Goal: Task Accomplishment & Management: Manage account settings

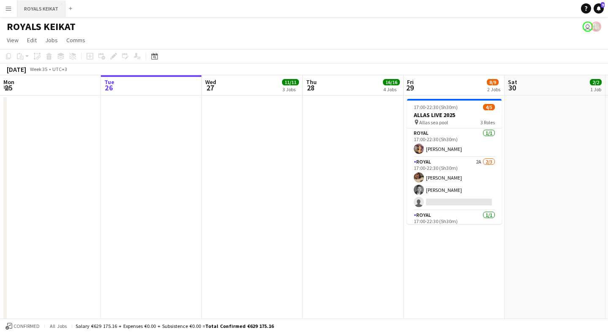
click at [47, 9] on button "ROYALS KEIKAT Close" at bounding box center [41, 8] width 48 height 16
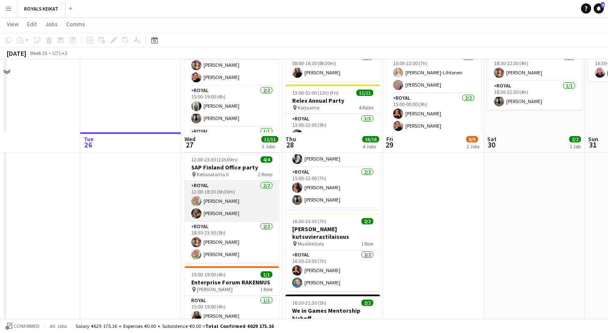
scroll to position [389, 0]
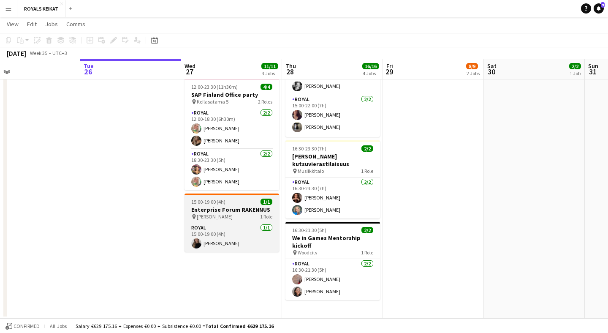
click at [217, 208] on h3 "Enterprise Forum RAKENNUS" at bounding box center [231, 210] width 95 height 8
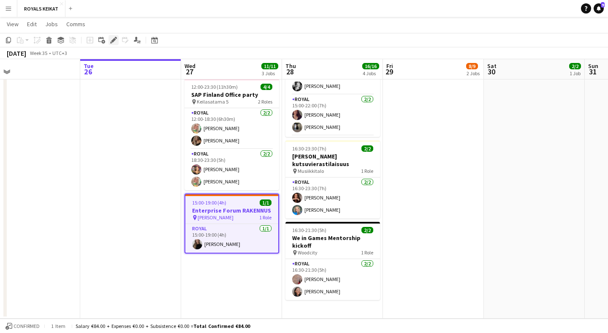
click at [115, 39] on icon at bounding box center [113, 40] width 5 height 5
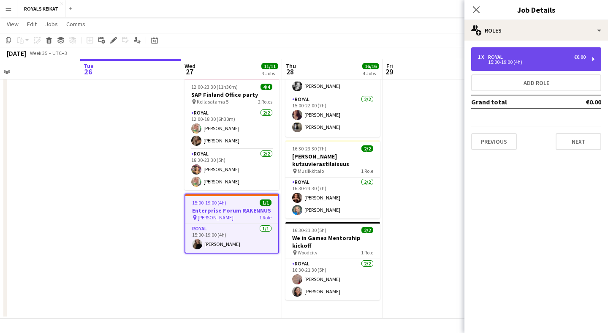
click at [511, 60] on div "15:00-19:00 (4h)" at bounding box center [532, 62] width 108 height 4
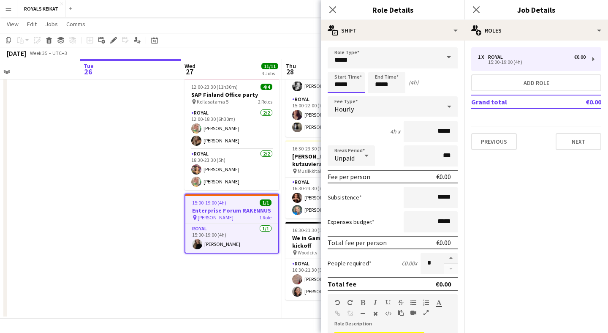
click at [352, 87] on input "*****" at bounding box center [346, 82] width 37 height 21
click at [337, 97] on div at bounding box center [337, 97] width 17 height 8
click at [339, 67] on div at bounding box center [337, 67] width 17 height 8
type input "*****"
click at [339, 67] on div at bounding box center [337, 67] width 17 height 8
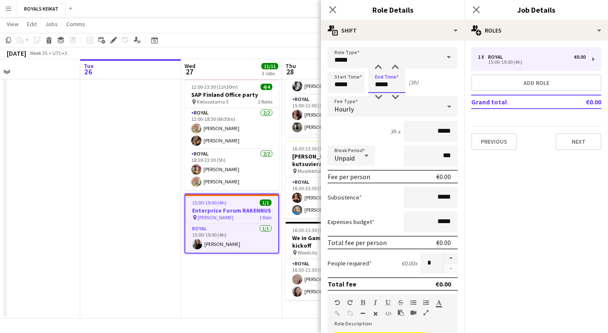
click at [393, 89] on input "*****" at bounding box center [386, 82] width 37 height 21
click at [381, 96] on div at bounding box center [378, 97] width 17 height 8
click at [379, 67] on div at bounding box center [378, 67] width 17 height 8
type input "*****"
click at [379, 67] on div at bounding box center [378, 67] width 17 height 8
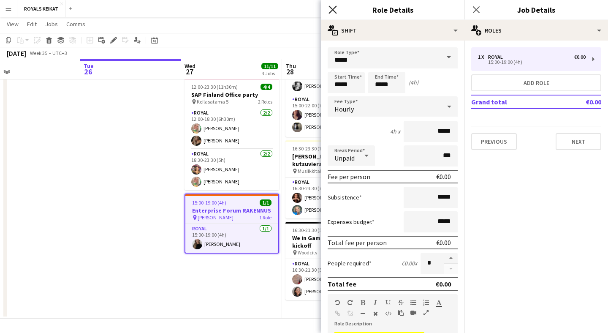
click at [333, 10] on icon at bounding box center [332, 9] width 8 height 8
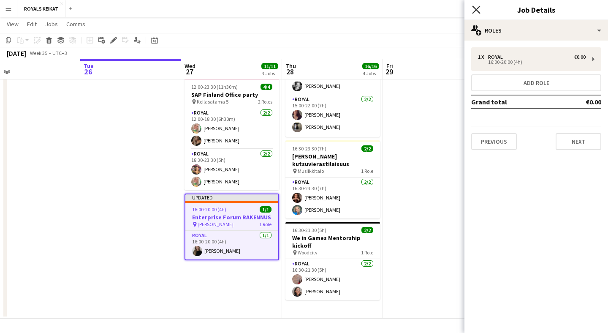
click at [474, 8] on icon at bounding box center [476, 9] width 8 height 8
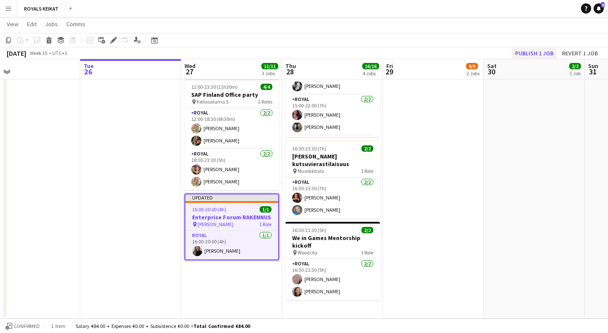
click at [531, 52] on button "Publish 1 job" at bounding box center [534, 53] width 45 height 11
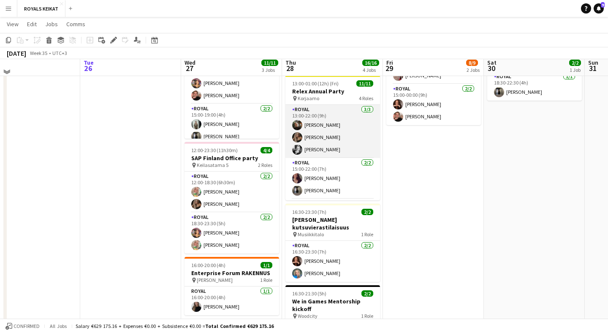
scroll to position [201, 0]
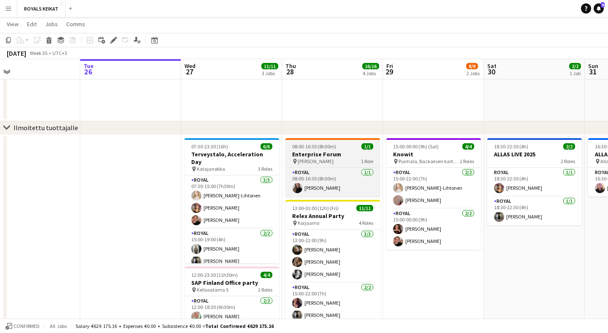
click at [316, 152] on h3 "Enterprise Forum" at bounding box center [332, 154] width 95 height 8
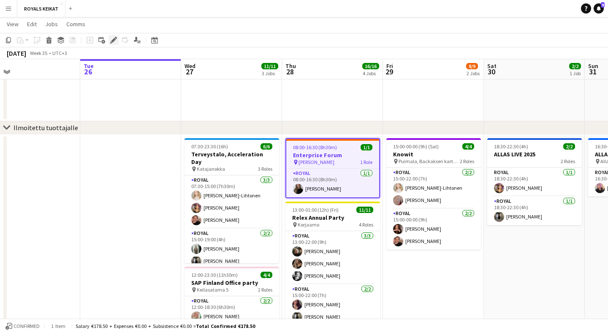
click at [116, 42] on icon "Edit" at bounding box center [113, 40] width 7 height 7
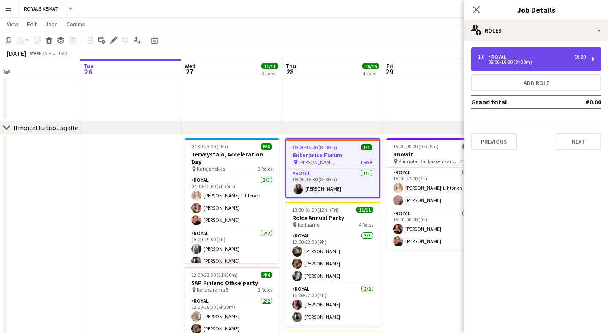
click at [511, 63] on div "08:00-16:30 (8h30m)" at bounding box center [532, 62] width 108 height 4
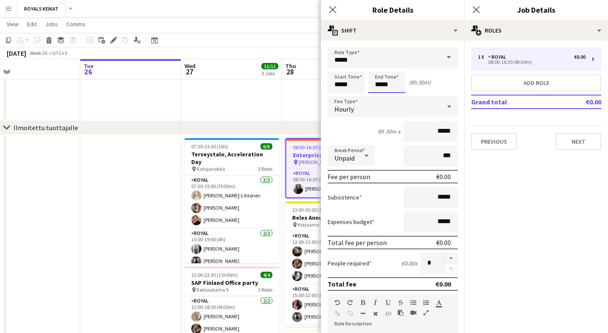
click at [391, 83] on input "*****" at bounding box center [386, 82] width 37 height 21
click at [378, 96] on div at bounding box center [378, 97] width 17 height 8
click at [380, 67] on div at bounding box center [378, 67] width 17 height 8
type input "*****"
click at [380, 67] on div at bounding box center [378, 67] width 17 height 8
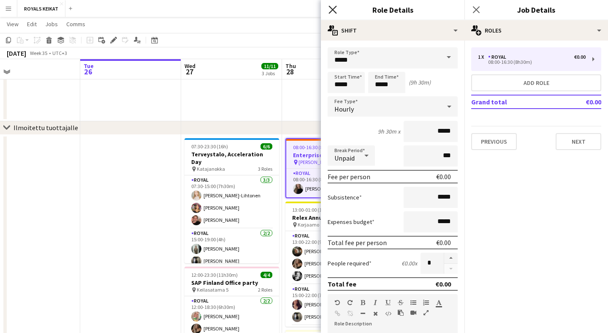
click at [333, 9] on icon "Close pop-in" at bounding box center [332, 9] width 8 height 8
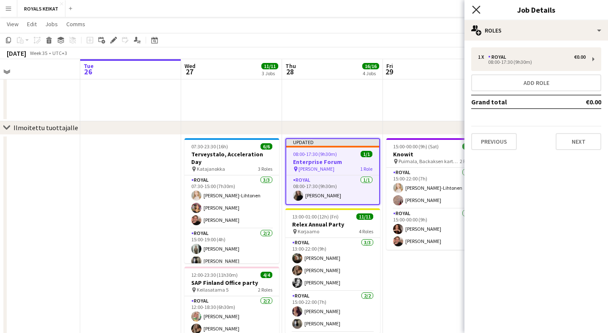
click at [472, 10] on icon "Close pop-in" at bounding box center [476, 9] width 8 height 8
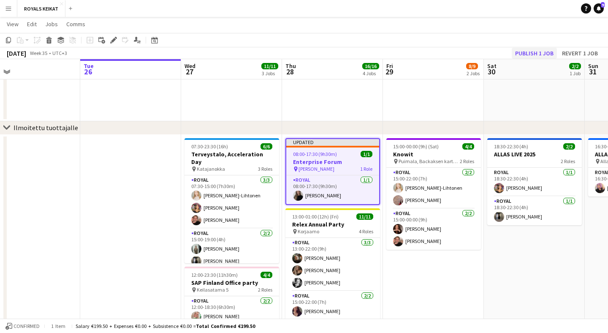
click at [544, 53] on button "Publish 1 job" at bounding box center [534, 53] width 45 height 11
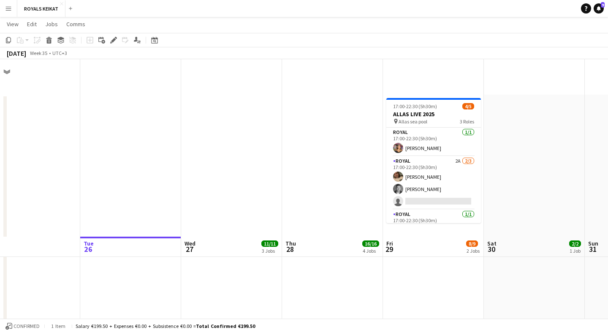
scroll to position [209, 0]
